Goal: Task Accomplishment & Management: Complete application form

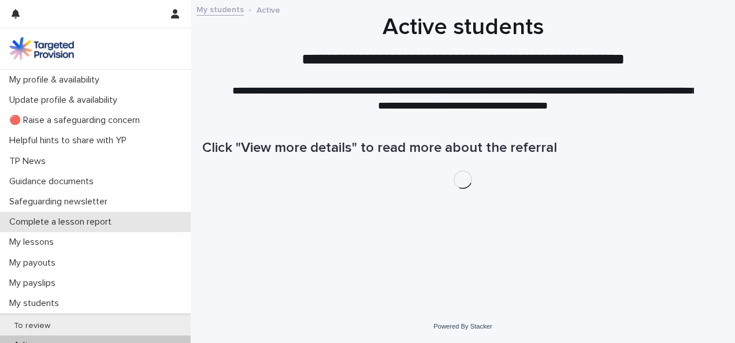
click at [50, 223] on p "Complete a lesson report" at bounding box center [63, 222] width 116 height 11
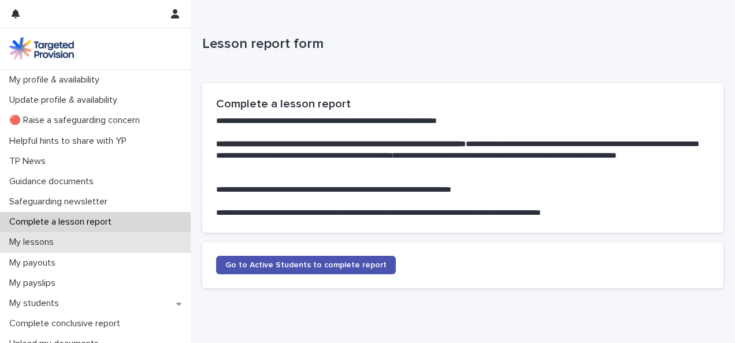
click at [47, 240] on p "My lessons" at bounding box center [34, 242] width 58 height 11
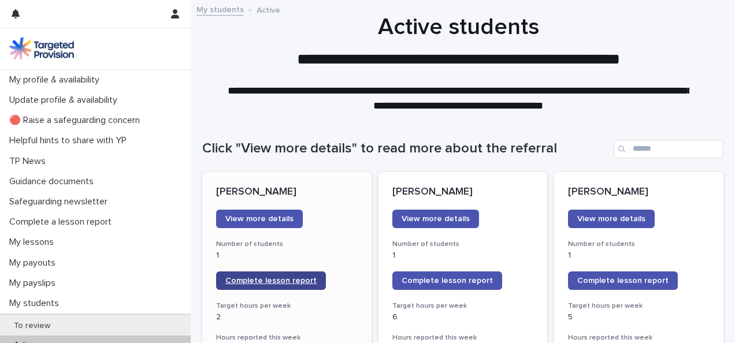
click at [264, 278] on span "Complete lesson report" at bounding box center [270, 281] width 91 height 8
